Goal: Task Accomplishment & Management: Use online tool/utility

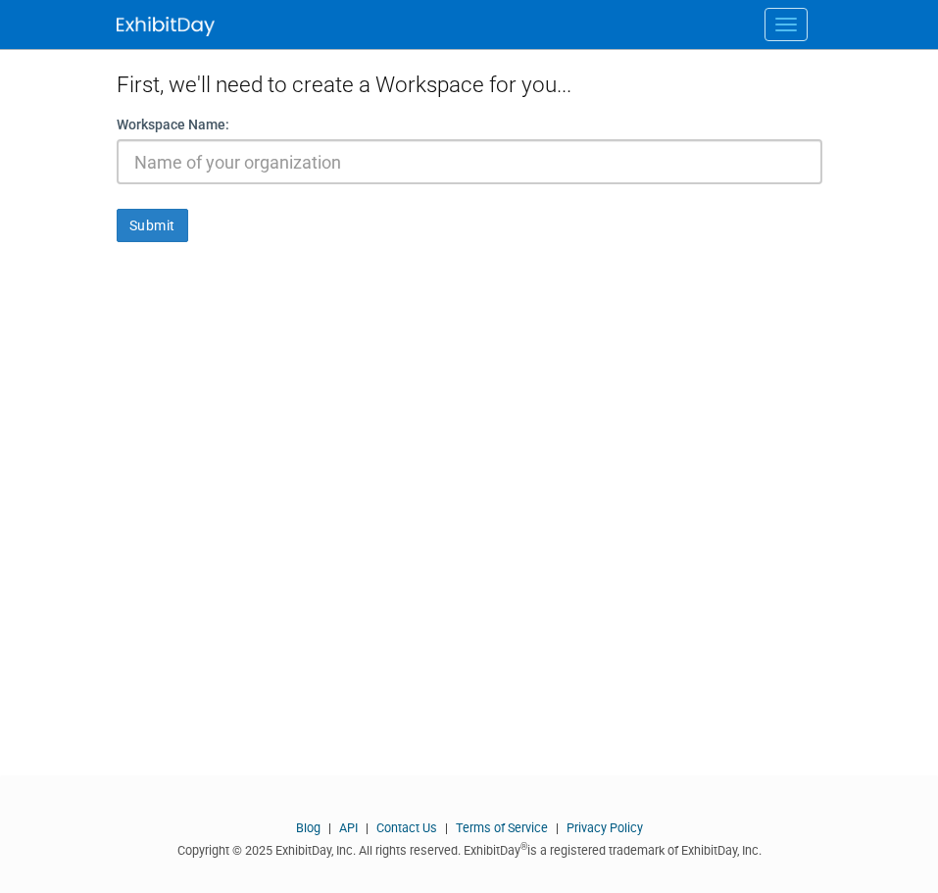
click at [256, 158] on input "text" at bounding box center [469, 161] width 705 height 45
type input "u"
type input "osu"
click at [148, 236] on button "Submit" at bounding box center [153, 225] width 72 height 33
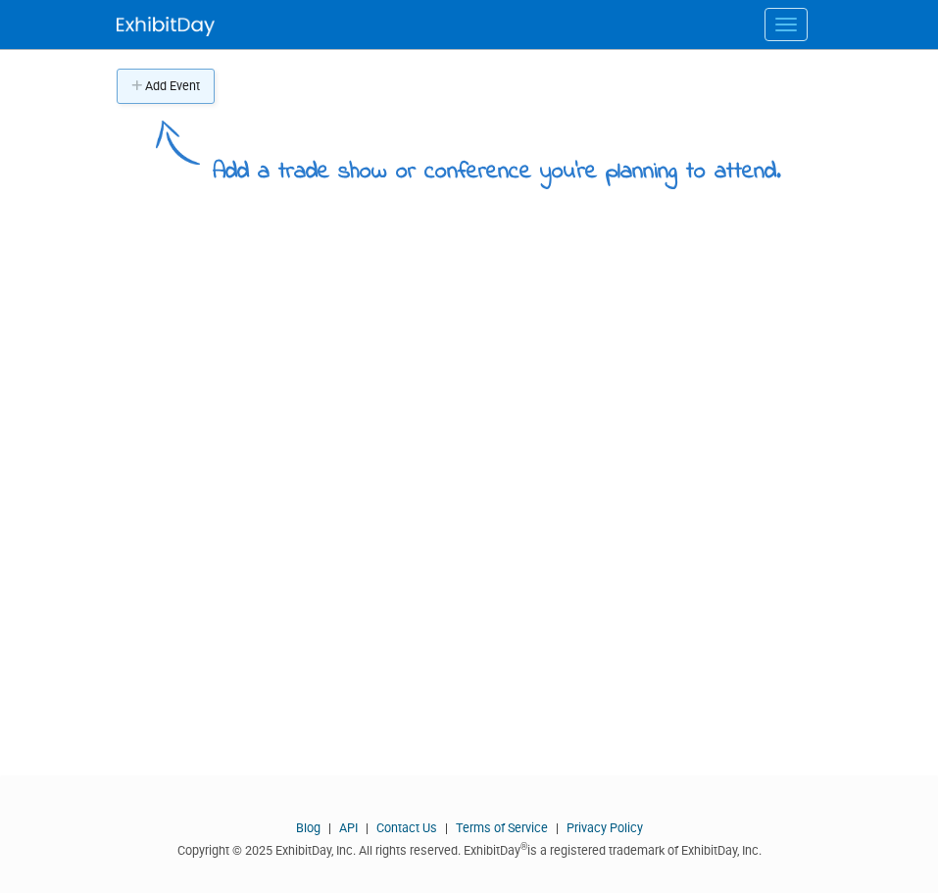
click at [190, 87] on button "Add Event" at bounding box center [166, 86] width 98 height 35
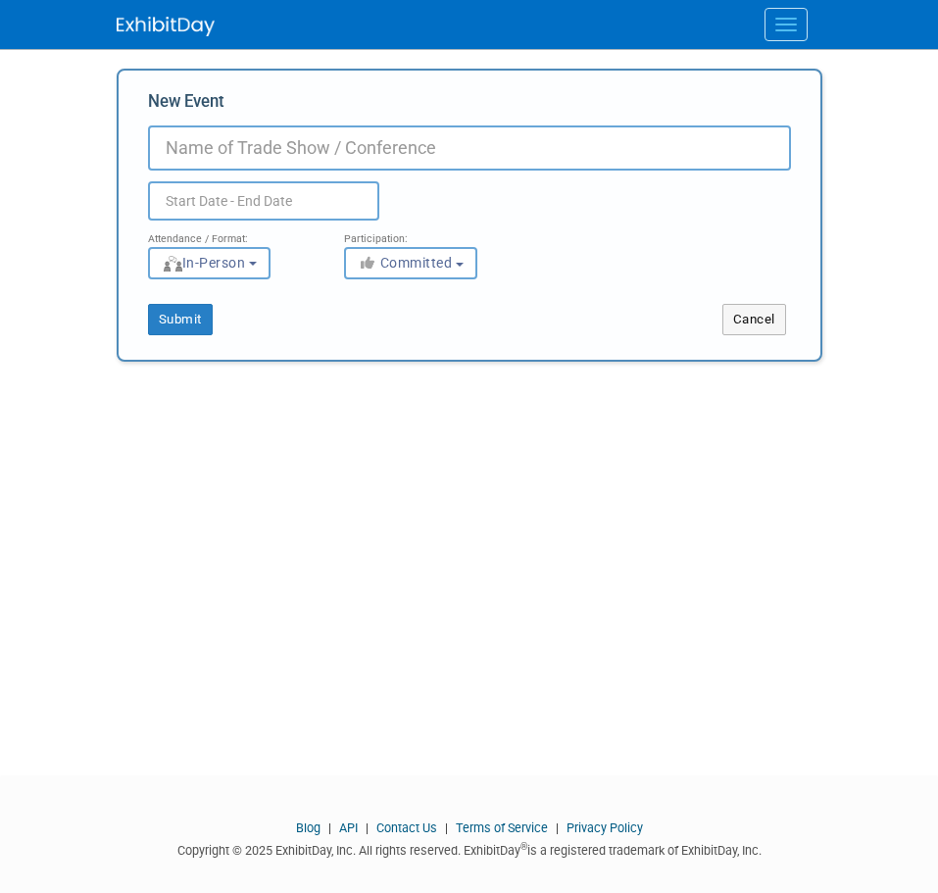
click at [236, 599] on div "Add Event Add a trade show or conference you're planning to attend. New Event D…" at bounding box center [469, 394] width 735 height 691
click at [798, 22] on button "Menu" at bounding box center [785, 24] width 43 height 33
